Goal: Communication & Community: Answer question/provide support

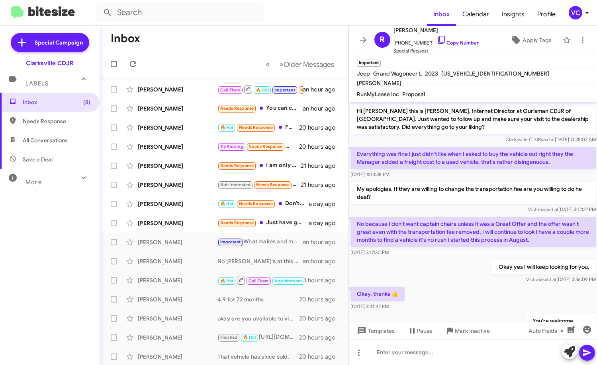
scroll to position [224, 0]
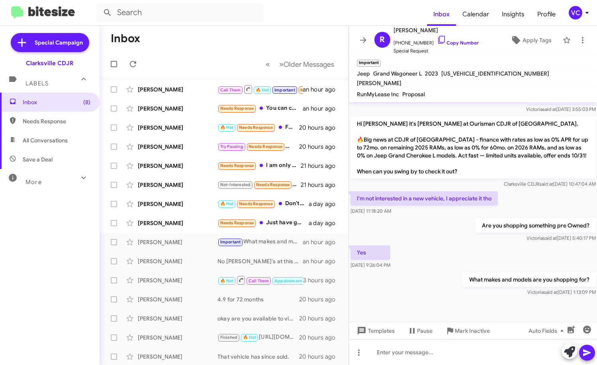
click at [483, 249] on div "Yes [DATE] 9:26:04 PM" at bounding box center [473, 257] width 248 height 27
click at [224, 92] on span "Call Them" at bounding box center [230, 90] width 21 height 5
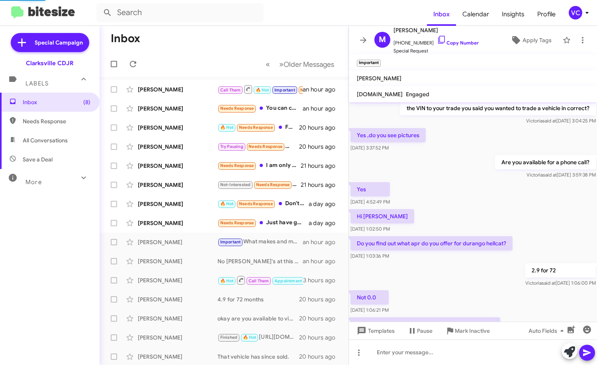
scroll to position [384, 0]
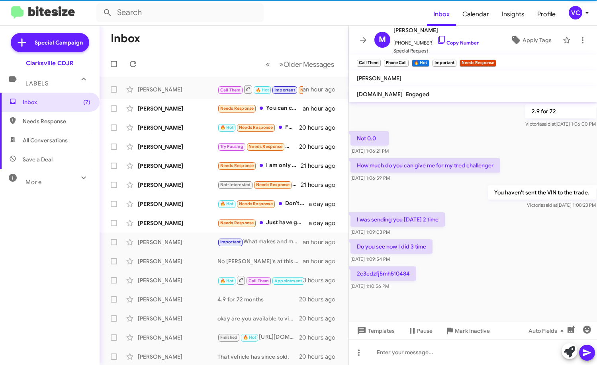
drag, startPoint x: 523, startPoint y: 275, endPoint x: 519, endPoint y: 263, distance: 12.4
click at [522, 275] on div "2c3cdzfj5mh510484 [DATE] 1:10:56 PM" at bounding box center [473, 278] width 248 height 27
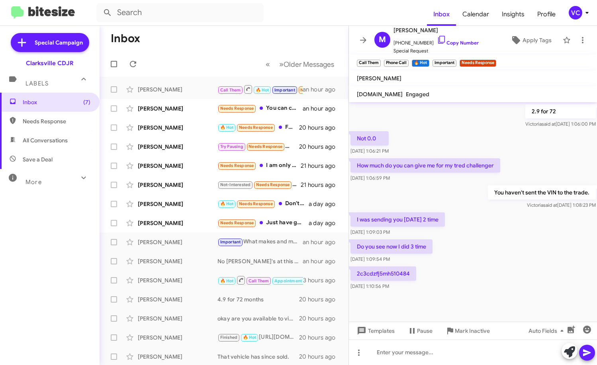
click at [468, 195] on div "You haven't sent the VIN to the trade. [PERSON_NAME] said at [DATE] 1:08:23 PM" at bounding box center [473, 197] width 248 height 27
click at [388, 270] on mat-tooltip-component "[DATE] 1:10:56 PM" at bounding box center [366, 263] width 51 height 24
click at [500, 265] on div "2c3cdzfj5mh510484 [DATE] 1:10:56 PM" at bounding box center [473, 278] width 248 height 27
click at [529, 265] on div "2c3cdzfj5mh510484 [DATE] 1:10:56 PM" at bounding box center [473, 278] width 248 height 27
click at [404, 267] on p "2c3cdzfj5mh510484" at bounding box center [383, 274] width 66 height 14
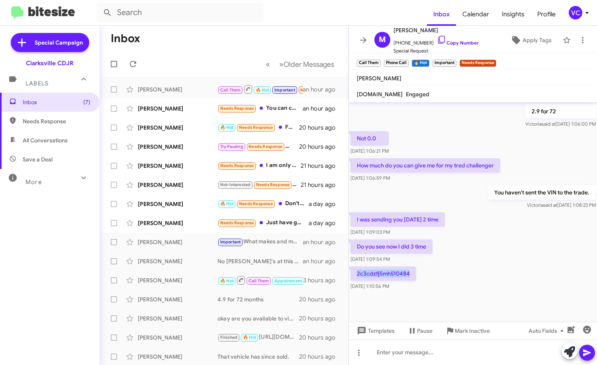
click at [404, 267] on p "2c3cdzfj5mh510484" at bounding box center [383, 274] width 66 height 14
click at [405, 267] on p "2c3cdzfj5mh510484" at bounding box center [383, 274] width 66 height 14
copy p "2c3cdzfj5mh510484"
click at [456, 162] on p "How much do you can give me for my tred challenger" at bounding box center [425, 165] width 150 height 14
click at [441, 42] on link "Copy Number" at bounding box center [458, 43] width 42 height 6
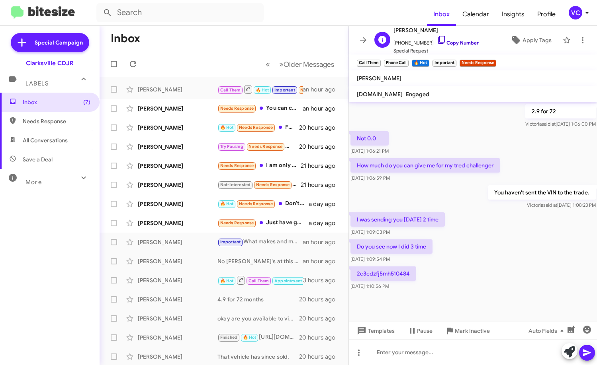
click at [462, 42] on link "Copy Number" at bounding box center [458, 43] width 42 height 6
click at [389, 269] on p "2c3cdzfj5mh510484" at bounding box center [383, 274] width 66 height 14
copy p "2c3cdzfj5mh510484"
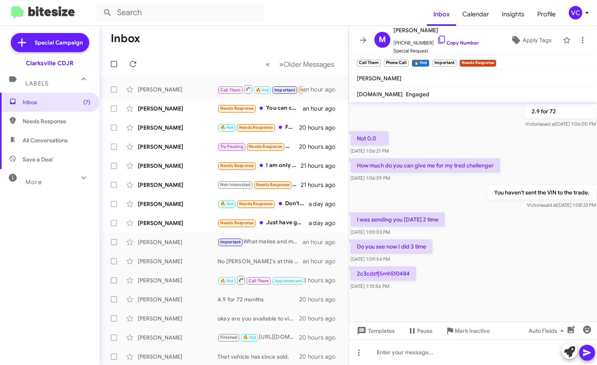
click at [444, 261] on div "Hi [PERSON_NAME] this is [PERSON_NAME], Internet Director at Ourisman CDJR of […" at bounding box center [473, 6] width 248 height 574
click at [404, 357] on div at bounding box center [473, 352] width 248 height 25
click at [585, 350] on icon at bounding box center [587, 353] width 10 height 10
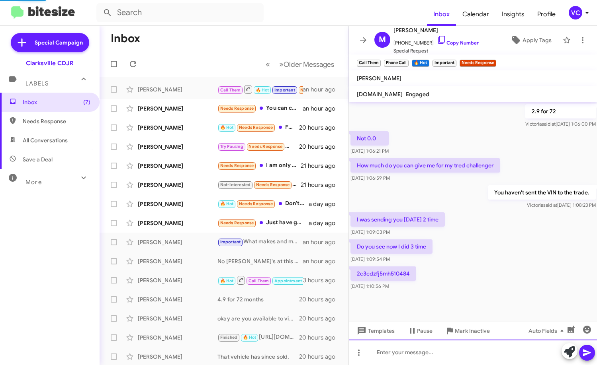
scroll to position [0, 0]
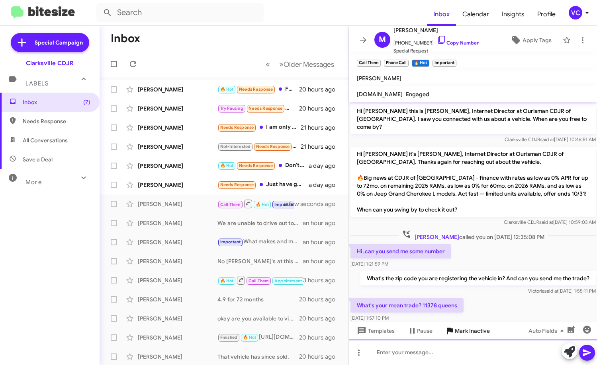
drag, startPoint x: 417, startPoint y: 361, endPoint x: 443, endPoint y: 334, distance: 37.4
click at [417, 361] on div at bounding box center [473, 352] width 248 height 25
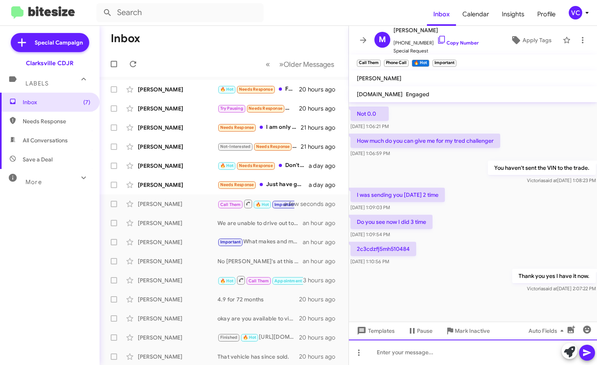
scroll to position [413, 0]
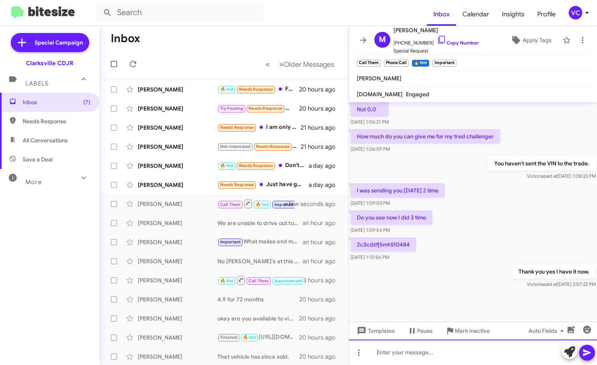
click at [441, 350] on div at bounding box center [473, 352] width 248 height 25
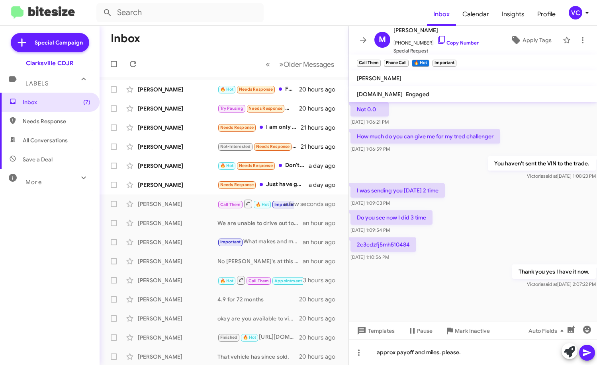
drag, startPoint x: 388, startPoint y: 354, endPoint x: 431, endPoint y: 317, distance: 56.4
click at [376, 275] on div "Thank you yes I have it now. [PERSON_NAME] said at [DATE] 2:07:22 PM" at bounding box center [473, 276] width 248 height 27
click at [588, 357] on icon at bounding box center [587, 353] width 10 height 10
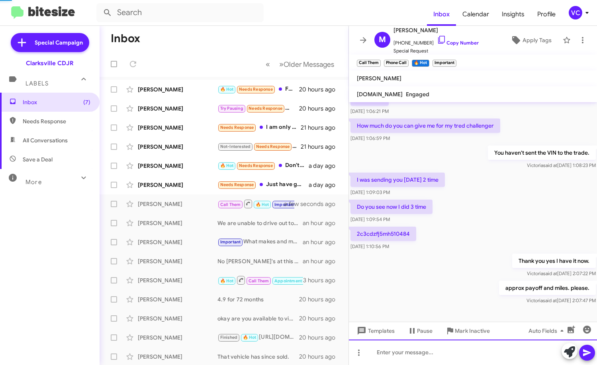
scroll to position [442, 0]
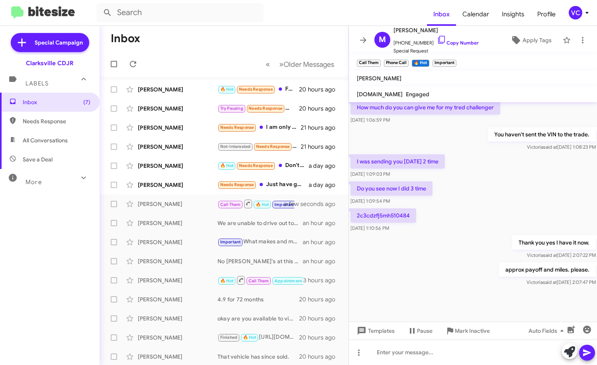
click at [431, 302] on div at bounding box center [473, 309] width 248 height 42
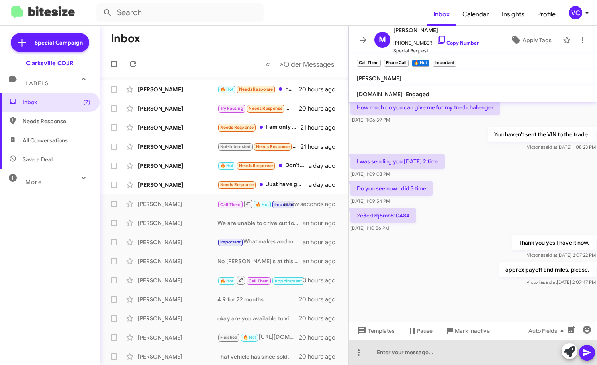
click at [414, 356] on div at bounding box center [473, 352] width 248 height 25
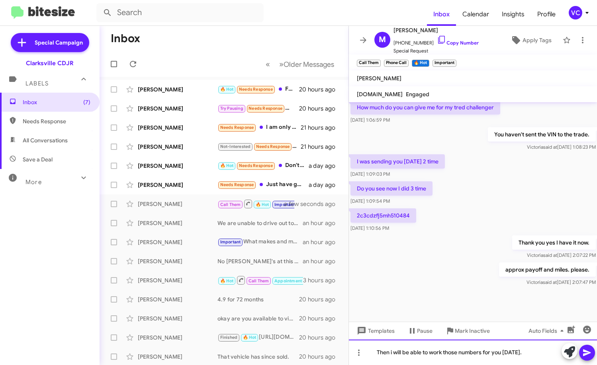
click at [533, 354] on div "Then i will be able to work those numbers for you [DATE]." at bounding box center [473, 352] width 248 height 25
click at [591, 353] on icon at bounding box center [587, 353] width 10 height 10
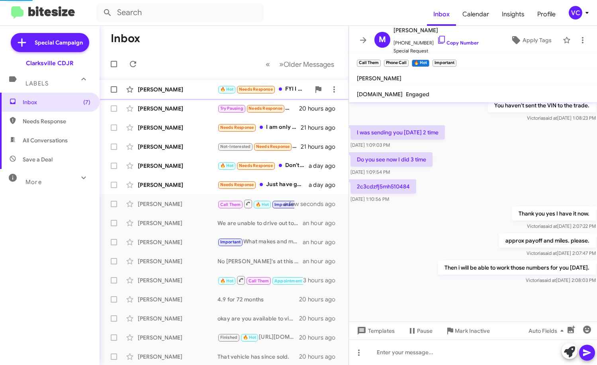
click at [180, 92] on div "[PERSON_NAME]" at bounding box center [178, 90] width 80 height 8
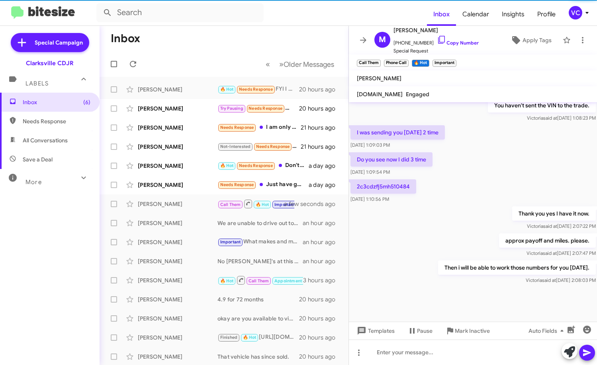
scroll to position [608, 0]
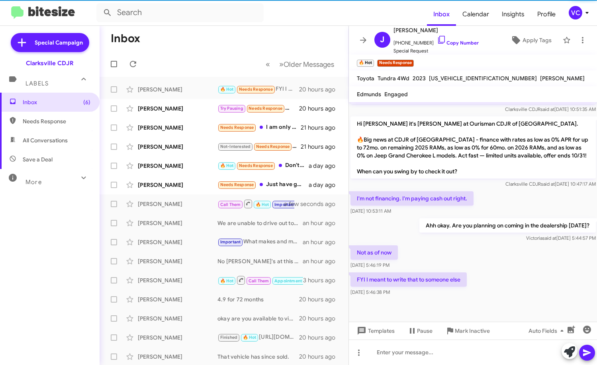
click at [523, 244] on div "Not as of now [DATE] 5:46:19 PM" at bounding box center [473, 257] width 248 height 27
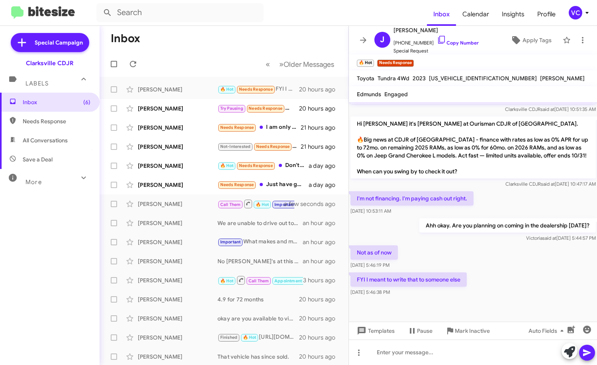
click at [523, 244] on div "Not as of now [DATE] 5:46:19 PM" at bounding box center [473, 257] width 248 height 27
click at [472, 234] on div "[PERSON_NAME] said at [DATE] 5:44:57 PM" at bounding box center [507, 238] width 176 height 8
click at [525, 271] on div "FYI I meant to write that to someone else [DATE] 5:46:38 PM" at bounding box center [473, 284] width 248 height 27
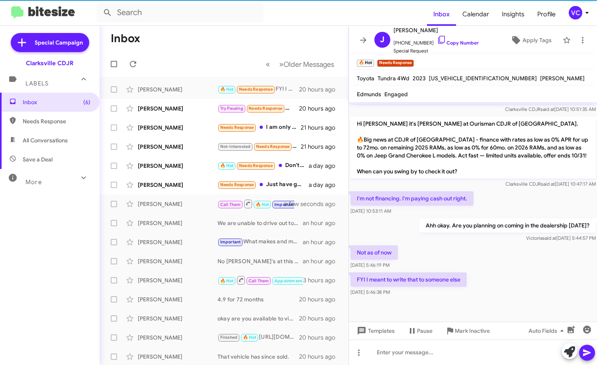
click at [522, 275] on div "FYI I meant to write that to someone else [DATE] 5:46:38 PM" at bounding box center [473, 284] width 248 height 27
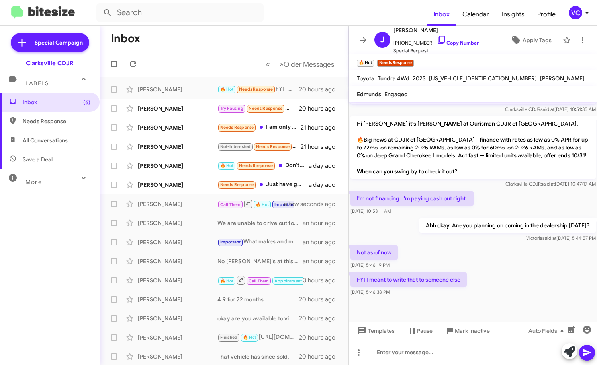
click at [509, 244] on div "Not as of now [DATE] 5:46:19 PM" at bounding box center [473, 257] width 248 height 27
click at [534, 271] on div "FYI I meant to write that to someone else [DATE] 5:46:38 PM" at bounding box center [473, 284] width 248 height 27
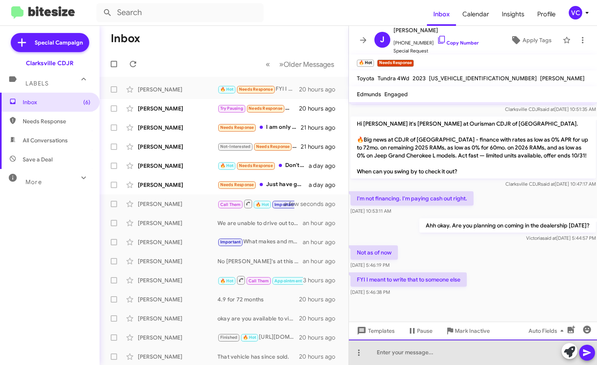
click at [449, 361] on div at bounding box center [473, 352] width 248 height 25
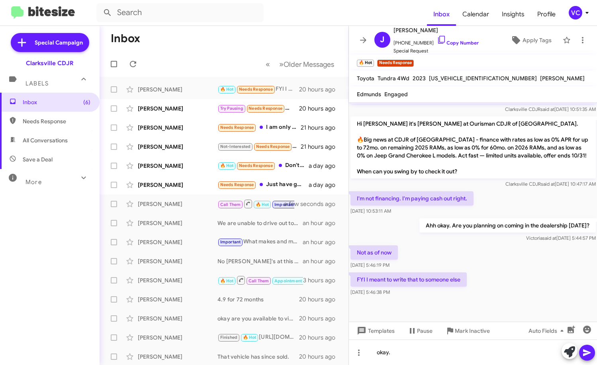
click at [582, 355] on icon at bounding box center [587, 353] width 10 height 10
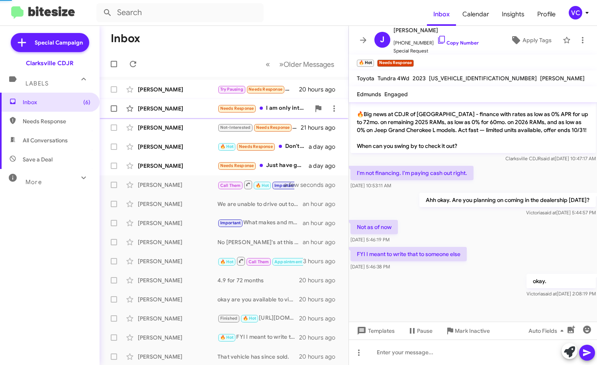
click at [183, 113] on div "[PERSON_NAME] Needs Response I am only interested in O% interest and the summit…" at bounding box center [224, 109] width 236 height 16
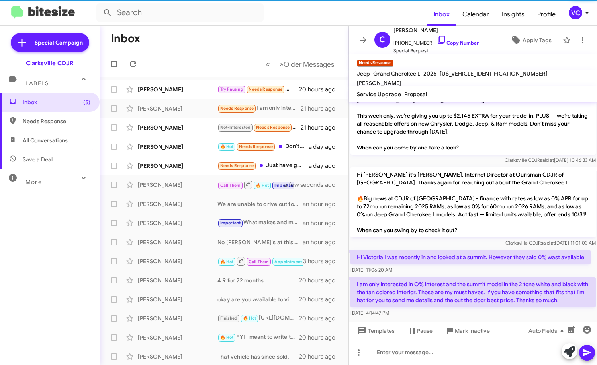
scroll to position [69, 0]
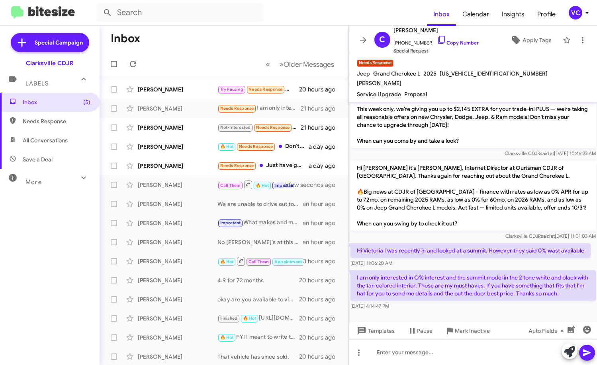
click at [468, 265] on div "[DATE] 11:06:20 AM" at bounding box center [470, 264] width 240 height 8
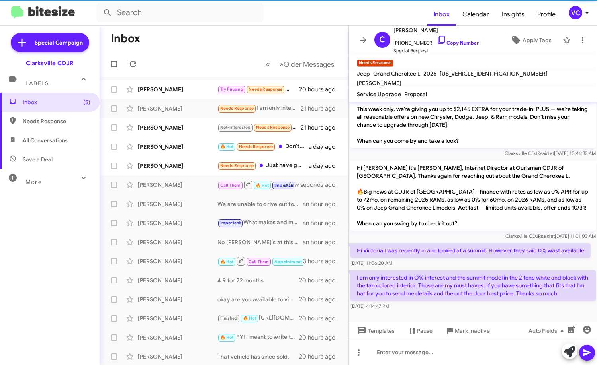
click at [418, 213] on p "Hi [PERSON_NAME] it's [PERSON_NAME], Internet Director at Ourisman CDJR of [GEO…" at bounding box center [472, 196] width 245 height 70
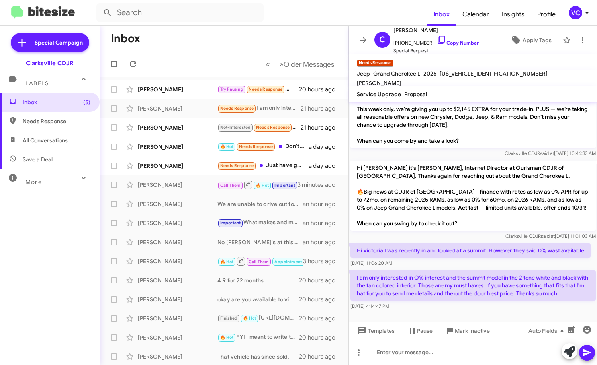
click at [211, 50] on mat-toolbar-row "Inbox" at bounding box center [224, 38] width 249 height 25
